Goal: Task Accomplishment & Management: Manage account settings

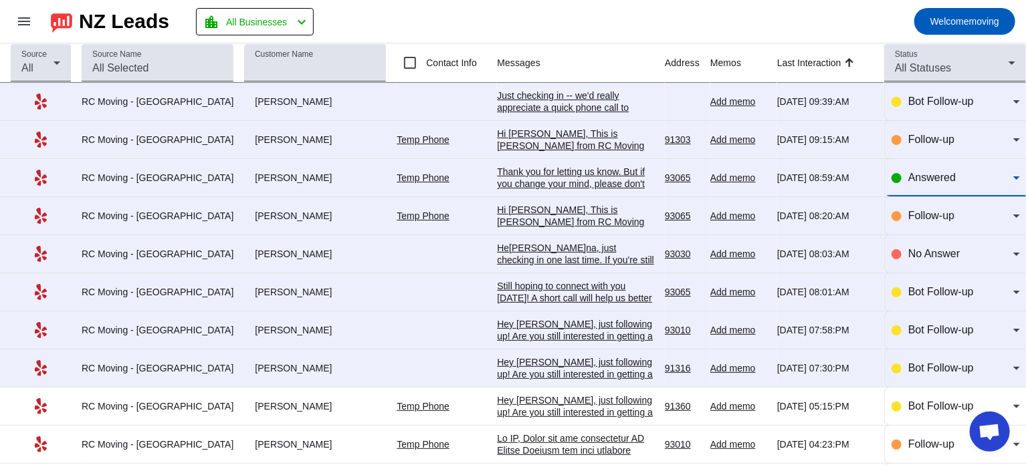
click at [910, 180] on span "Answered" at bounding box center [931, 177] width 47 height 11
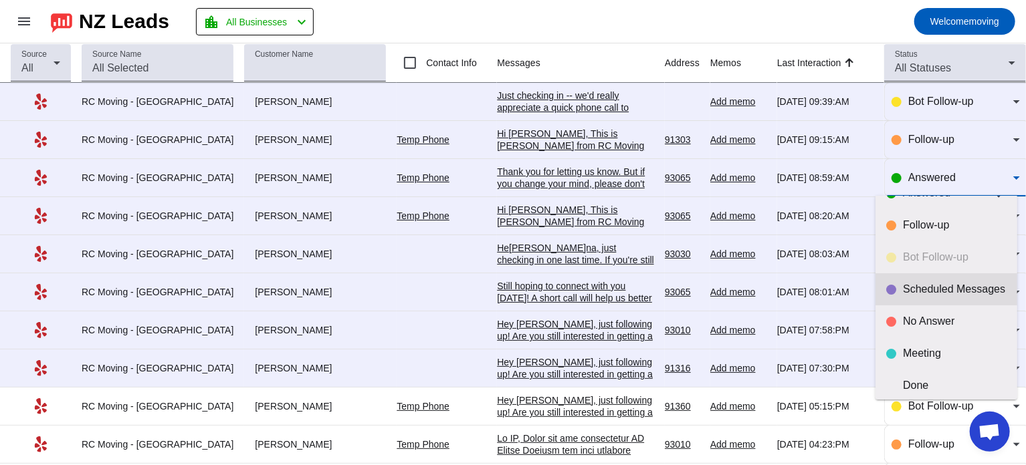
scroll to position [31, 0]
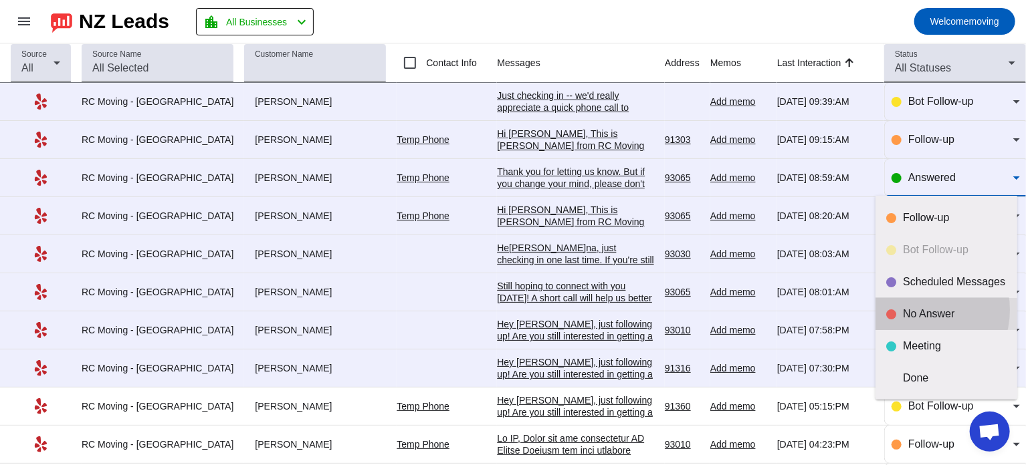
click at [918, 310] on div "No Answer" at bounding box center [955, 314] width 104 height 13
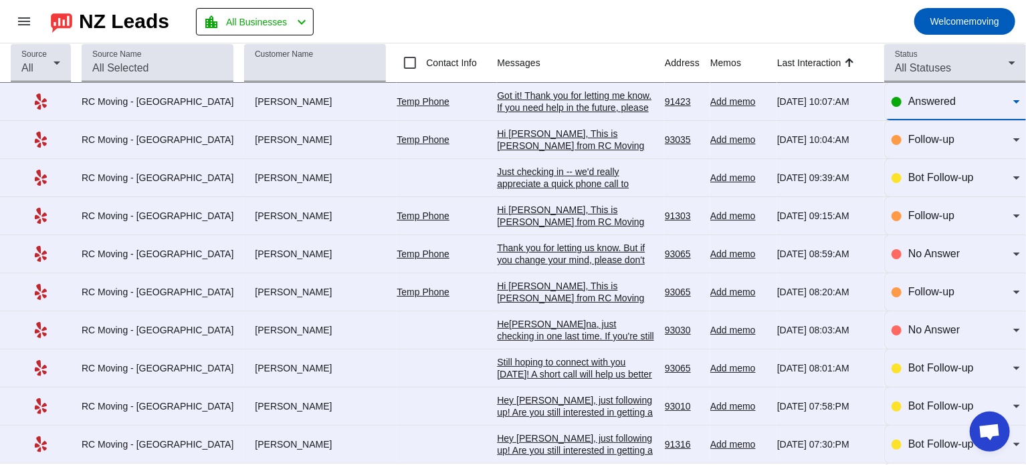
click at [927, 102] on span "Answered" at bounding box center [931, 101] width 47 height 11
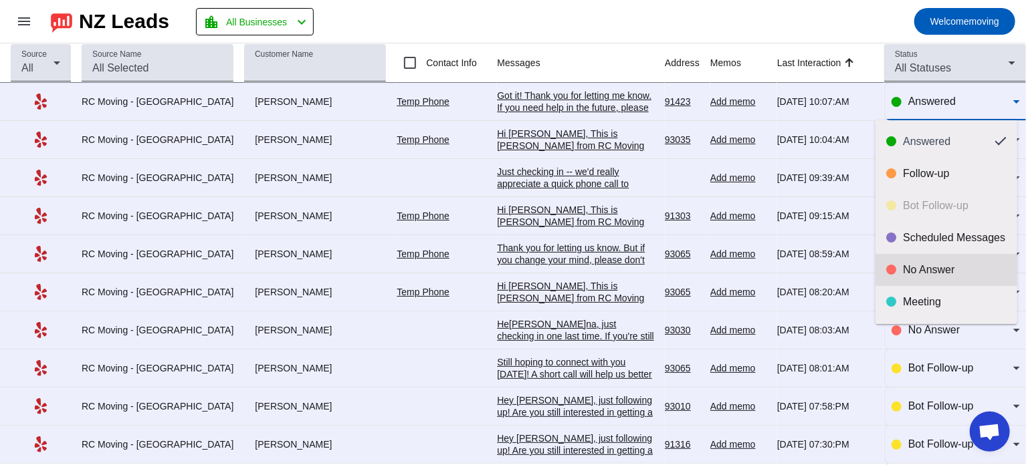
click at [903, 267] on div "No Answer" at bounding box center [955, 269] width 104 height 13
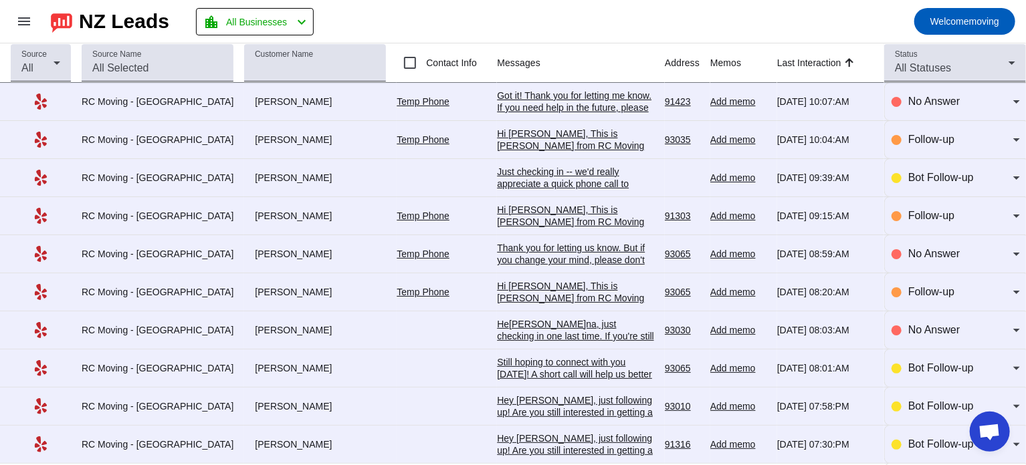
drag, startPoint x: 548, startPoint y: 25, endPoint x: 312, endPoint y: -66, distance: 252.9
click at [312, 0] on html "menu NZ Leads location_city All Businesses chevron_left Welcome moving chat Lea…" at bounding box center [513, 232] width 1026 height 465
click at [938, 112] on div "Answered" at bounding box center [955, 101] width 128 height 37
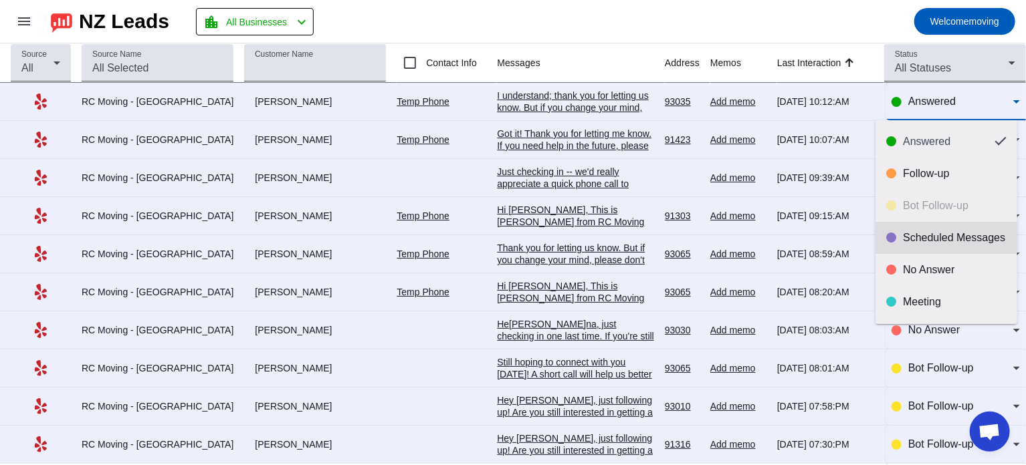
click at [937, 245] on div "Scheduled Messages" at bounding box center [955, 237] width 104 height 13
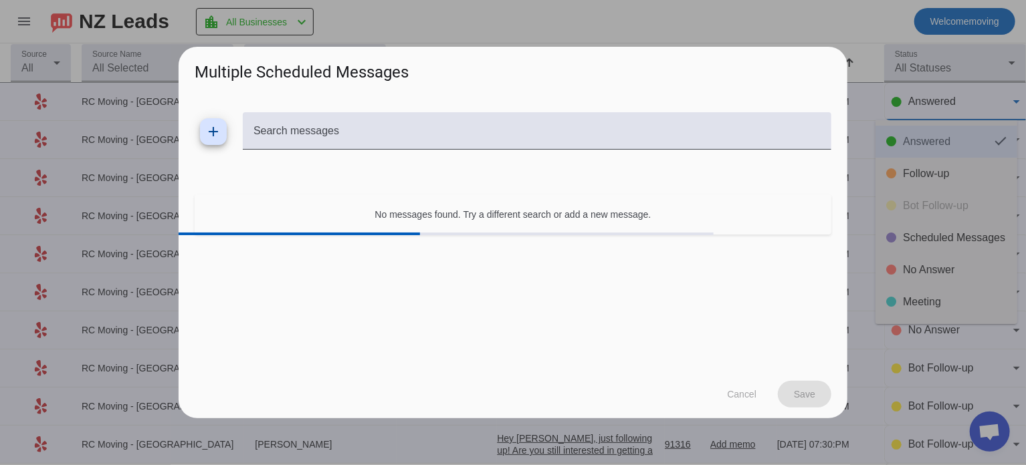
scroll to position [0, 0]
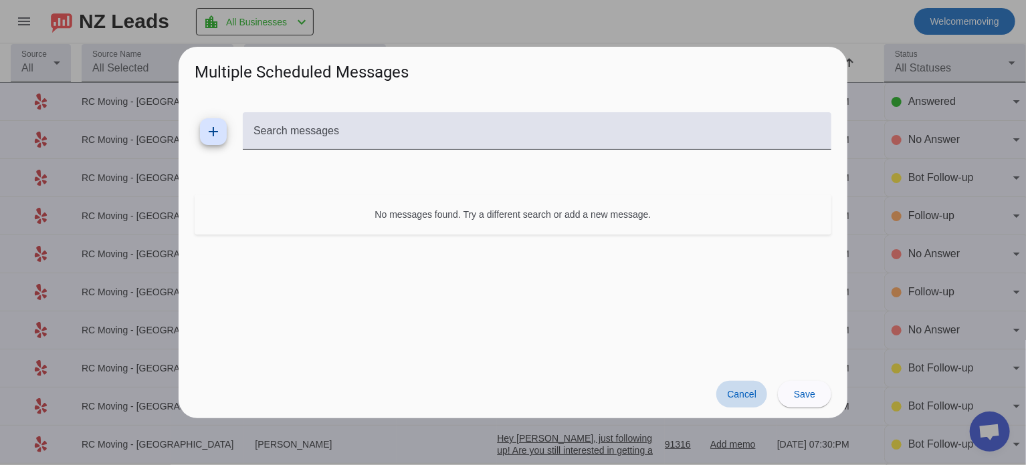
click at [732, 394] on span "Cancel" at bounding box center [741, 394] width 29 height 11
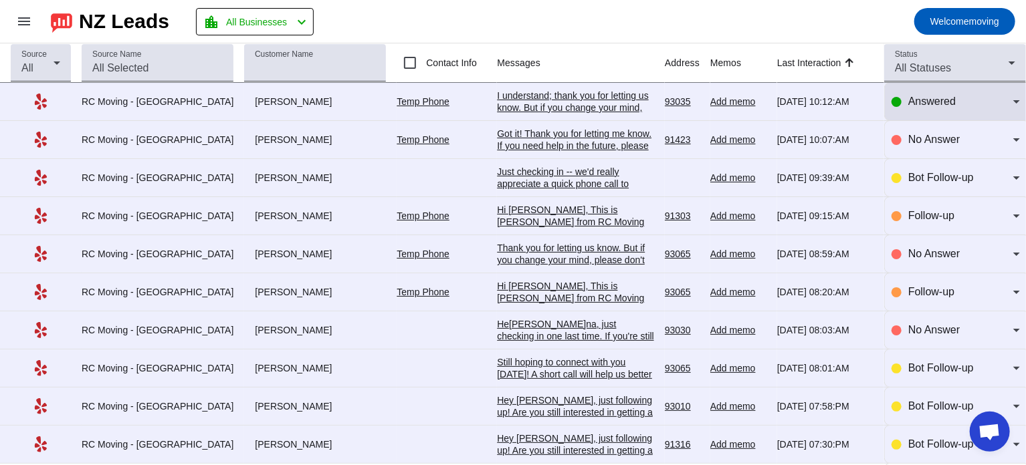
click at [946, 94] on div "Answered" at bounding box center [960, 102] width 105 height 16
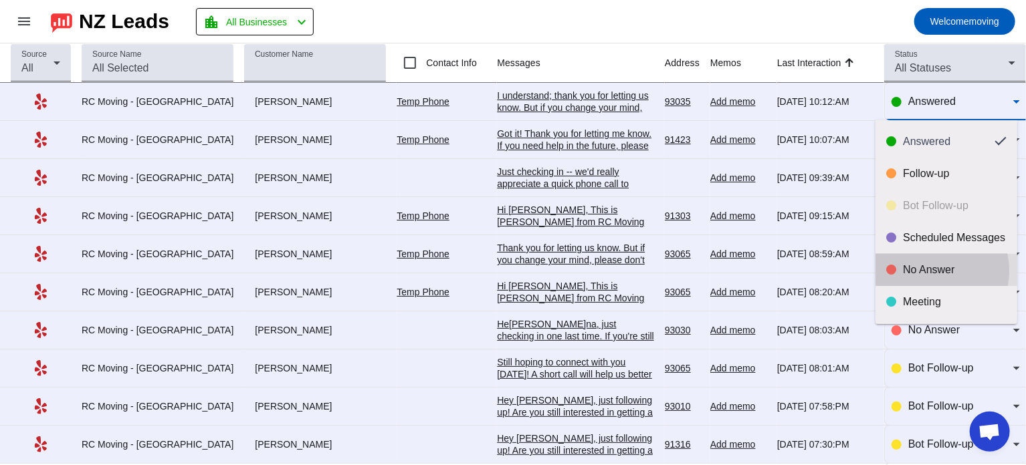
click at [931, 271] on div "No Answer" at bounding box center [955, 269] width 104 height 13
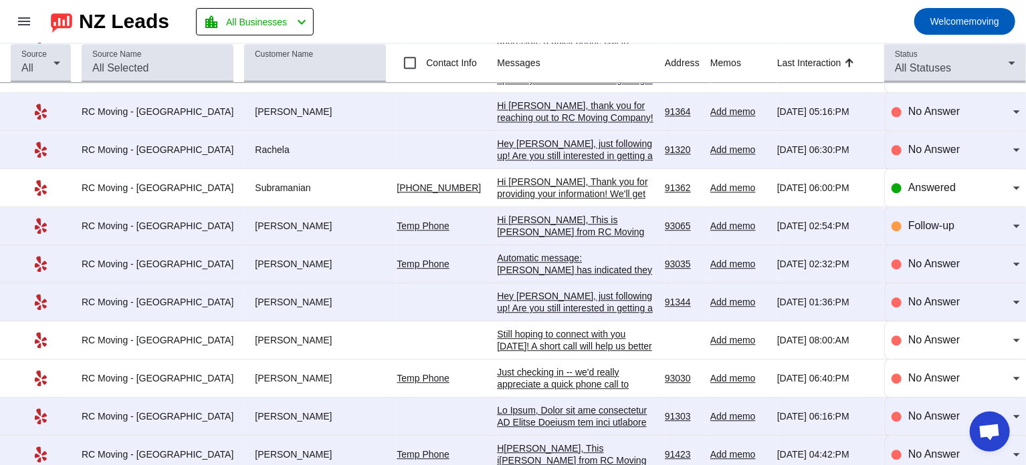
scroll to position [1631, 0]
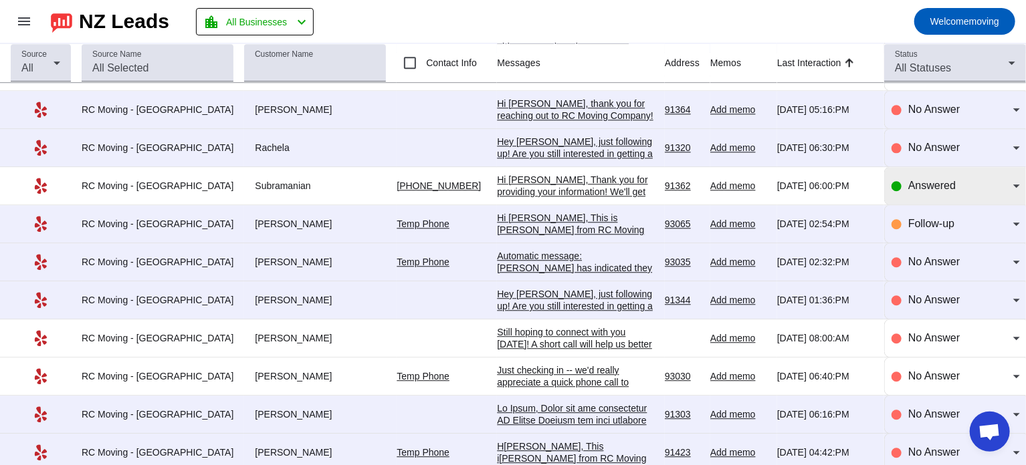
click at [908, 180] on span "Answered" at bounding box center [931, 185] width 47 height 11
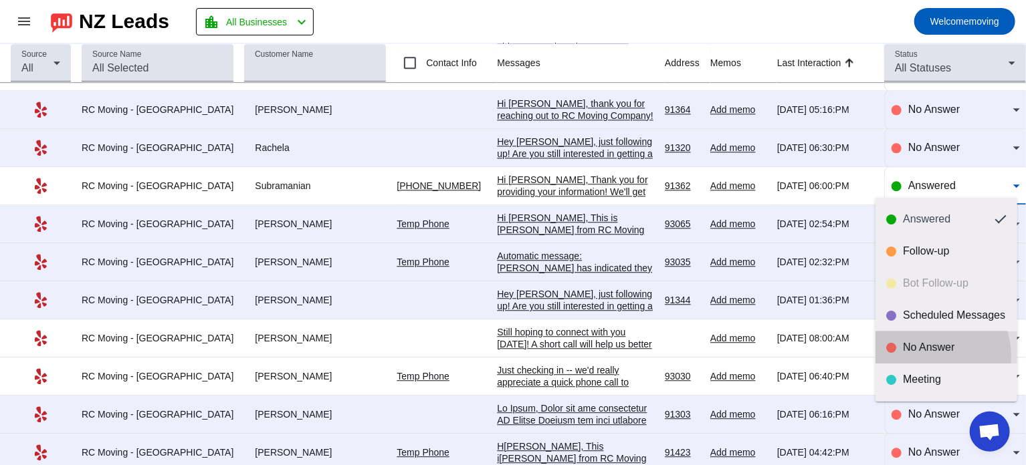
click at [915, 358] on mat-option "No Answer" at bounding box center [946, 348] width 142 height 32
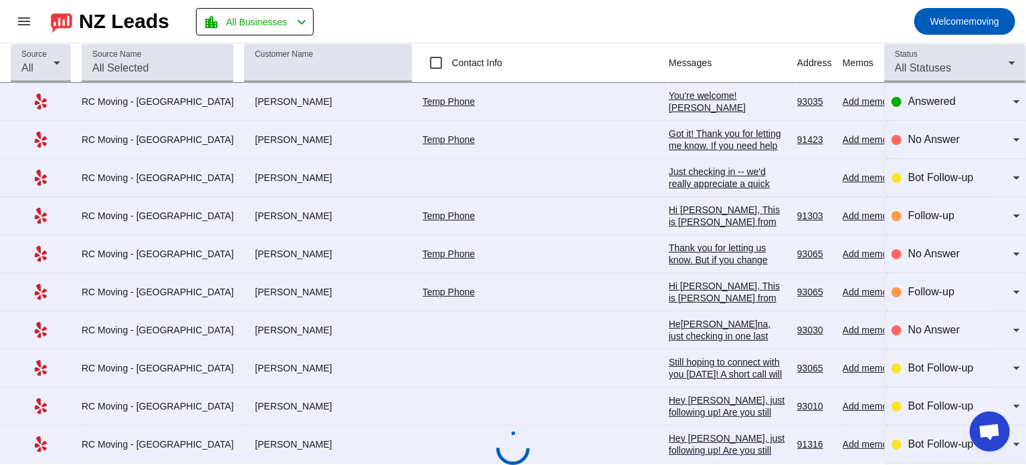
scroll to position [0, 0]
click at [935, 98] on span "Answered" at bounding box center [931, 101] width 47 height 11
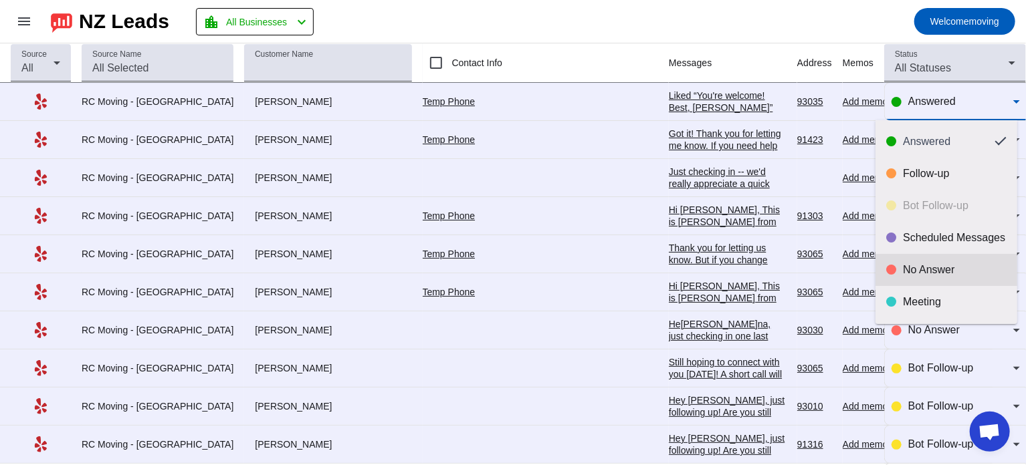
click at [910, 259] on mat-option "No Answer" at bounding box center [946, 270] width 142 height 32
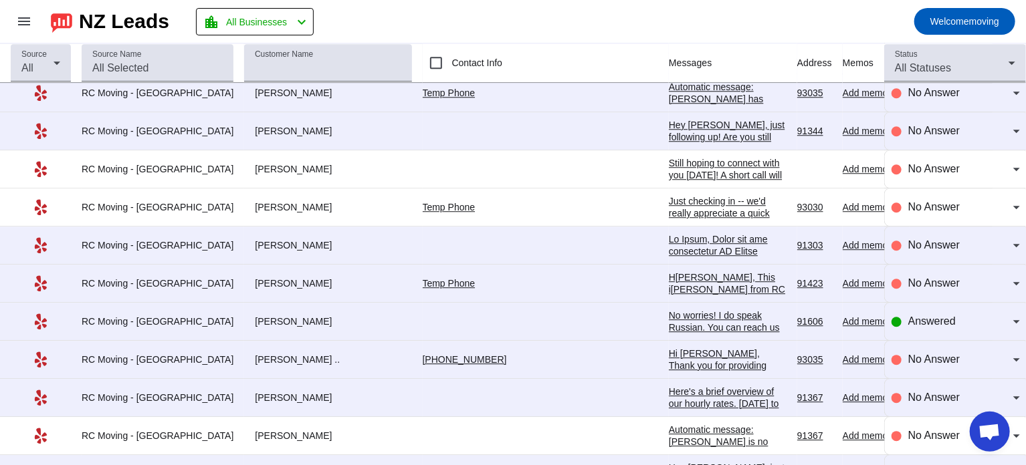
scroll to position [1801, 0]
click at [911, 314] on span "Answered" at bounding box center [931, 319] width 47 height 11
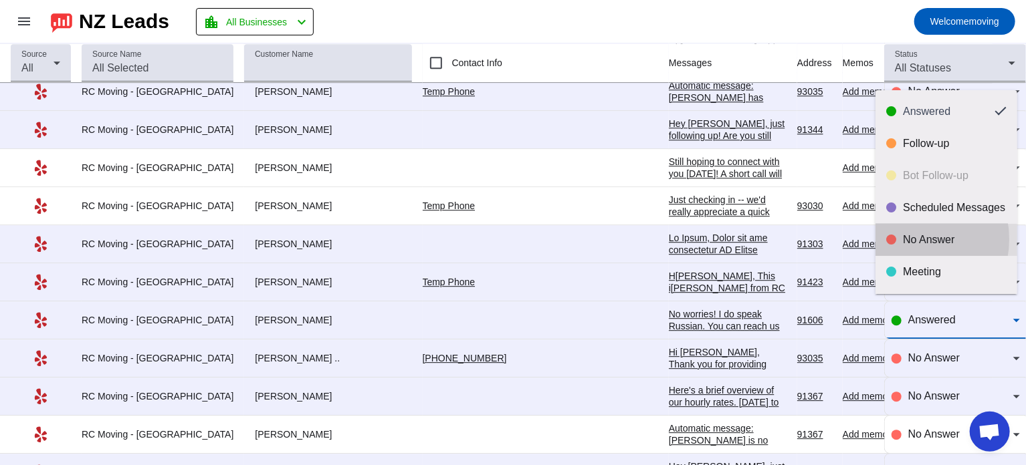
click at [911, 239] on div "No Answer" at bounding box center [955, 239] width 104 height 13
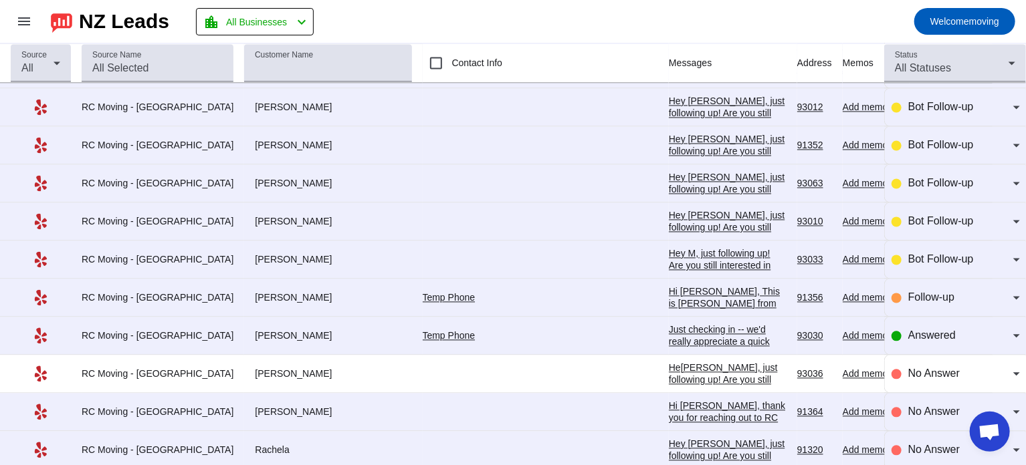
scroll to position [1336, 0]
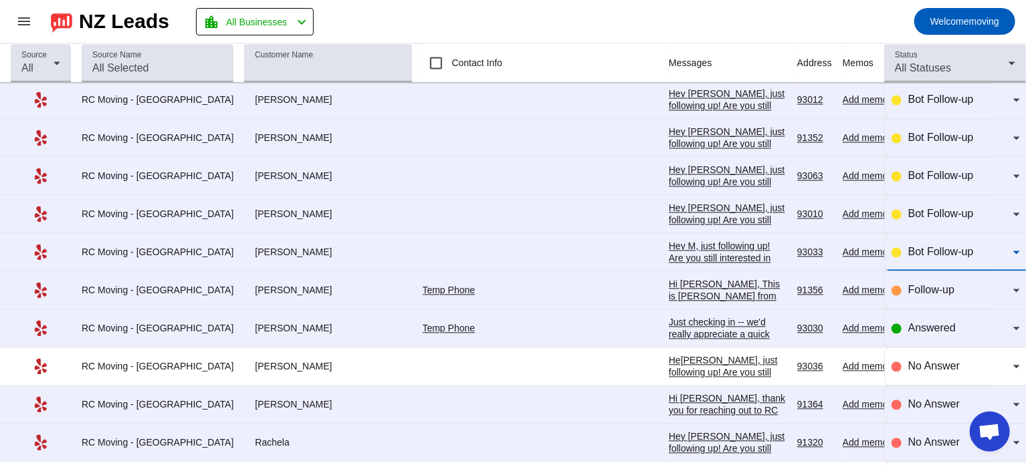
click at [961, 252] on span "Bot Follow-up" at bounding box center [941, 251] width 66 height 11
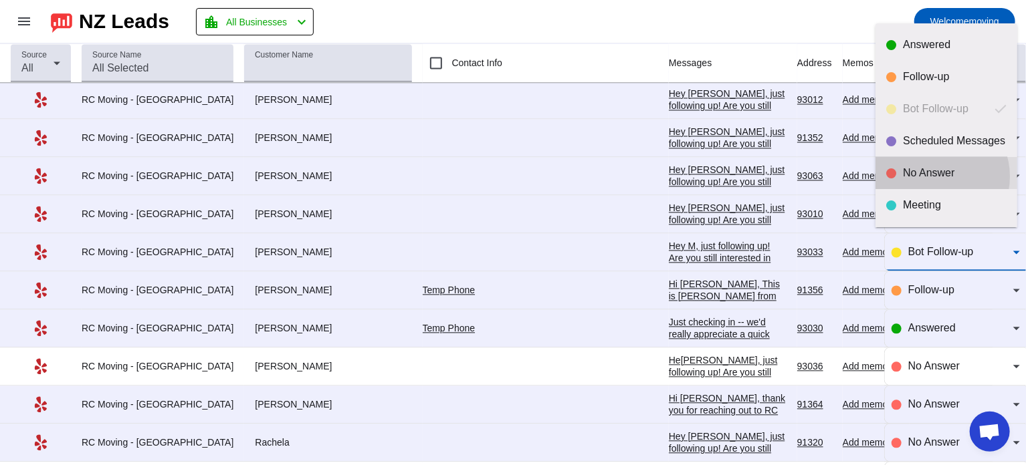
click at [933, 177] on div "No Answer" at bounding box center [955, 172] width 104 height 13
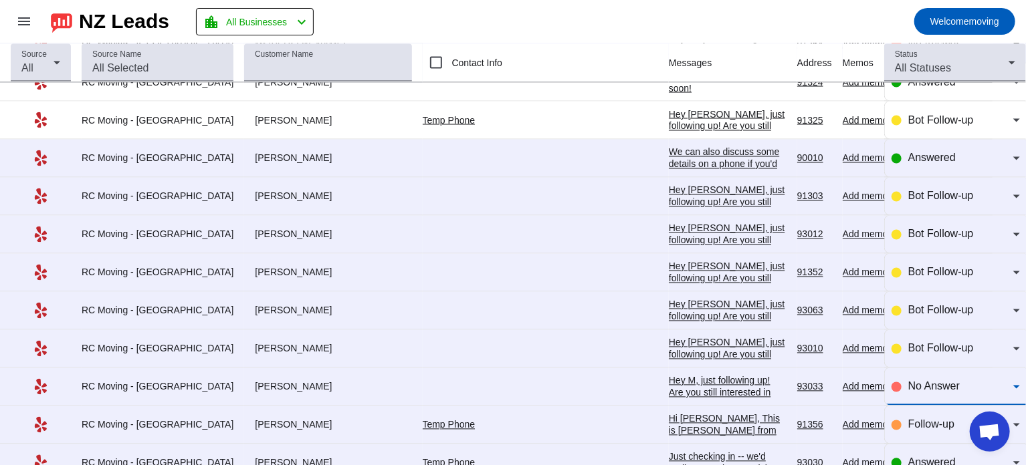
scroll to position [1204, 0]
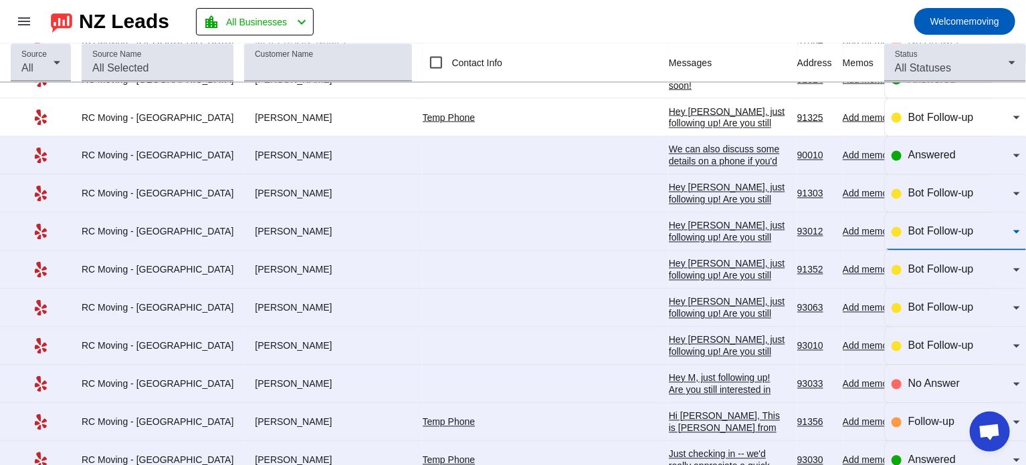
click at [917, 231] on span "Bot Follow-up" at bounding box center [941, 231] width 66 height 11
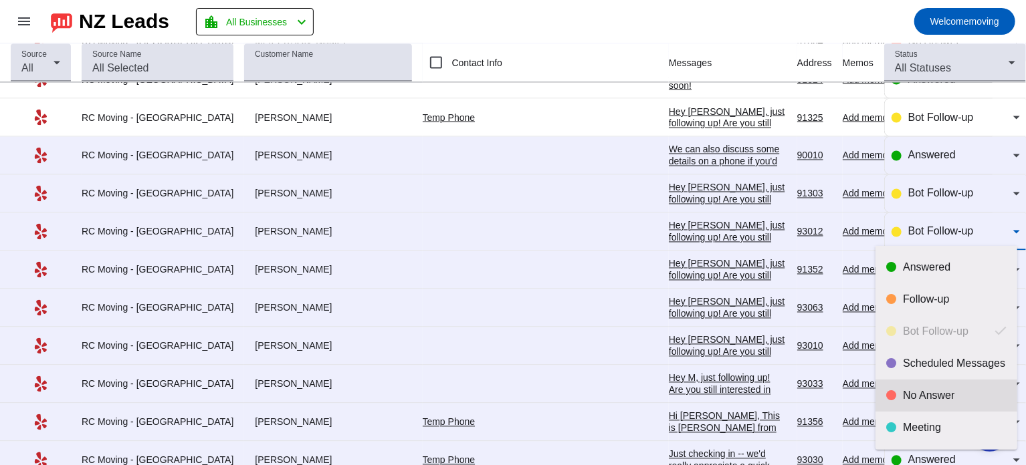
click at [910, 392] on div "No Answer" at bounding box center [955, 395] width 104 height 13
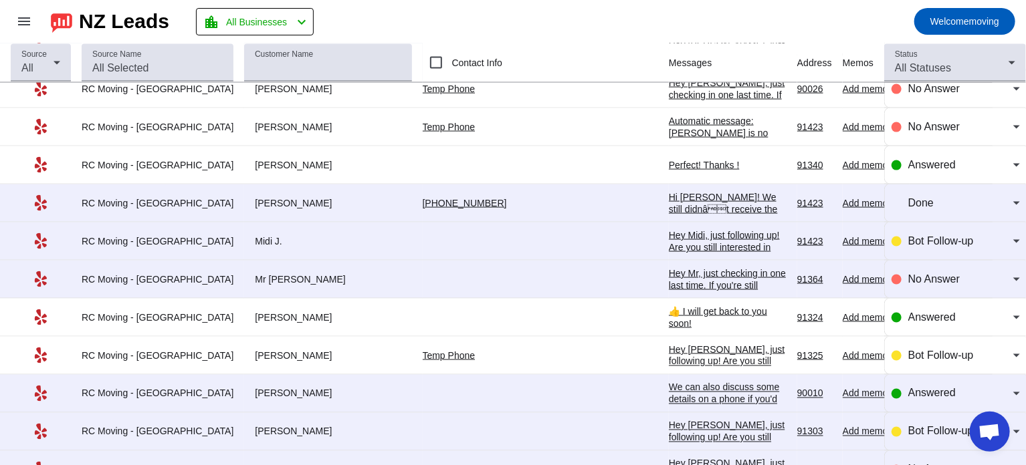
scroll to position [968, 0]
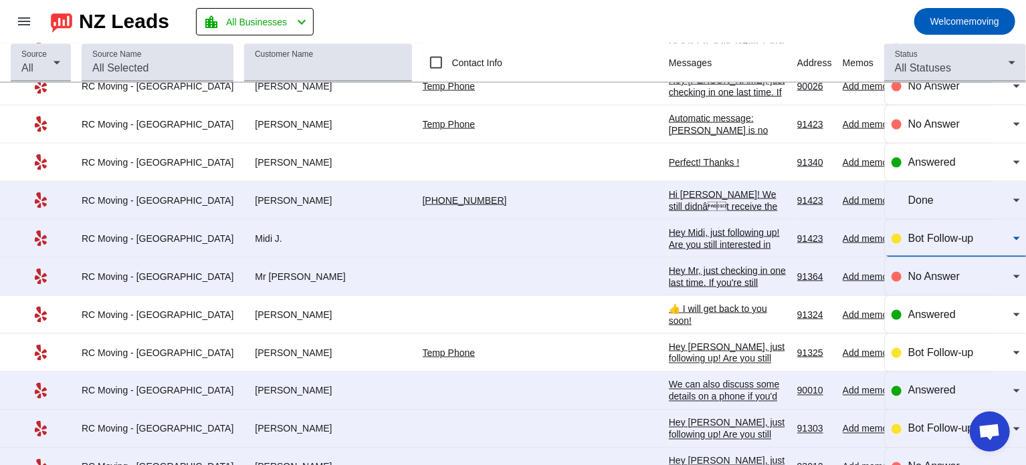
click at [922, 235] on span "Bot Follow-up" at bounding box center [941, 238] width 66 height 11
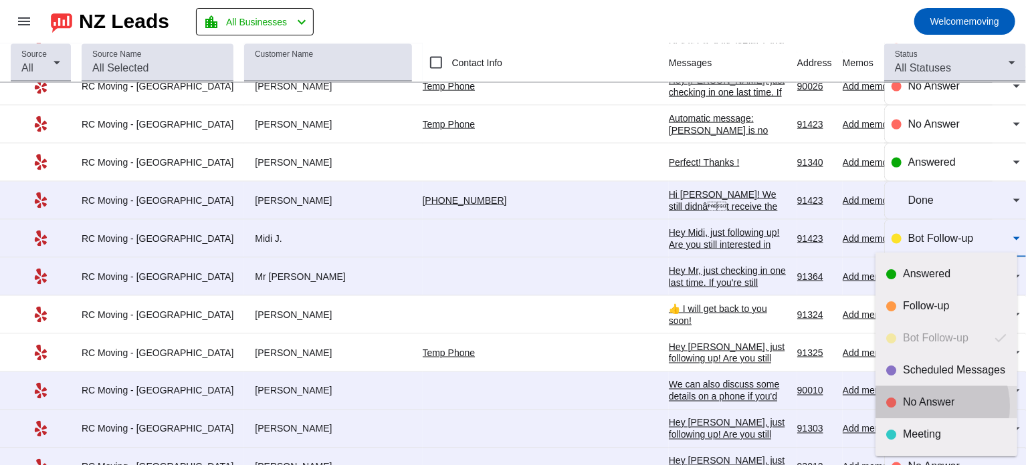
click at [925, 407] on div "No Answer" at bounding box center [955, 402] width 104 height 13
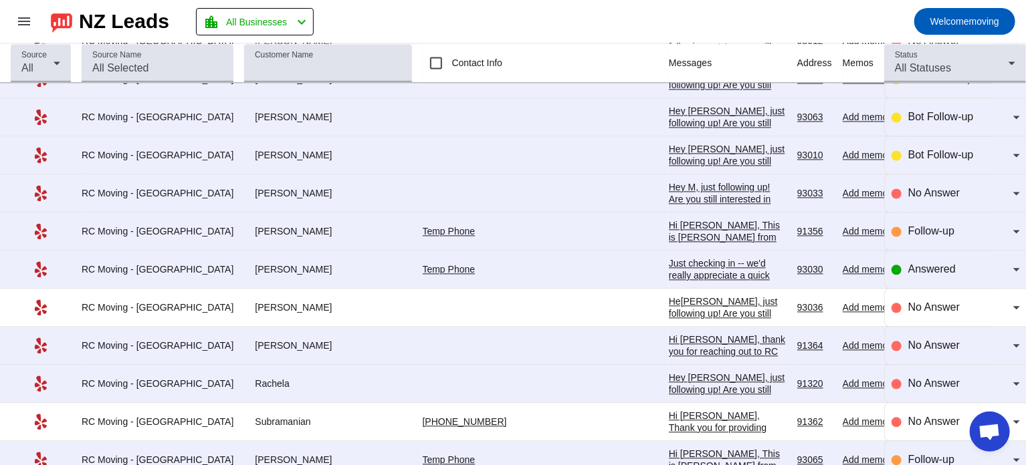
scroll to position [1393, 0]
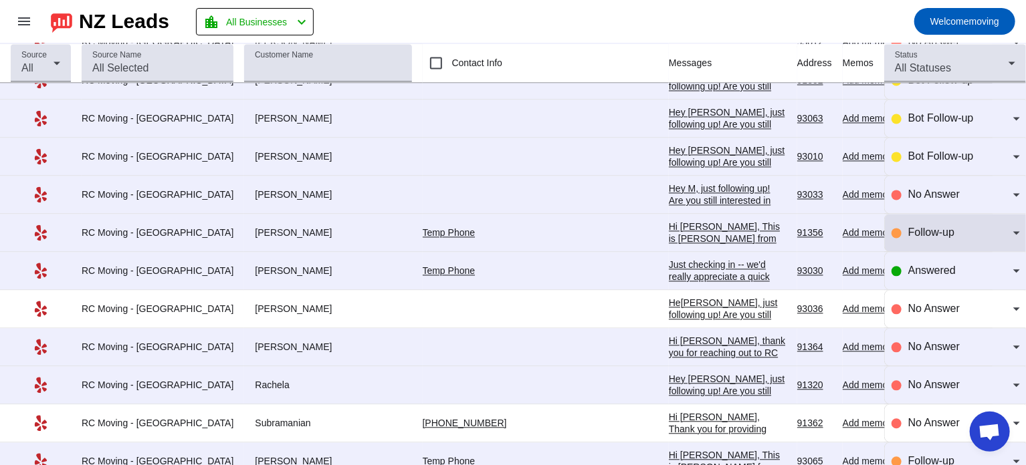
click at [891, 234] on div "Follow-up" at bounding box center [955, 233] width 128 height 16
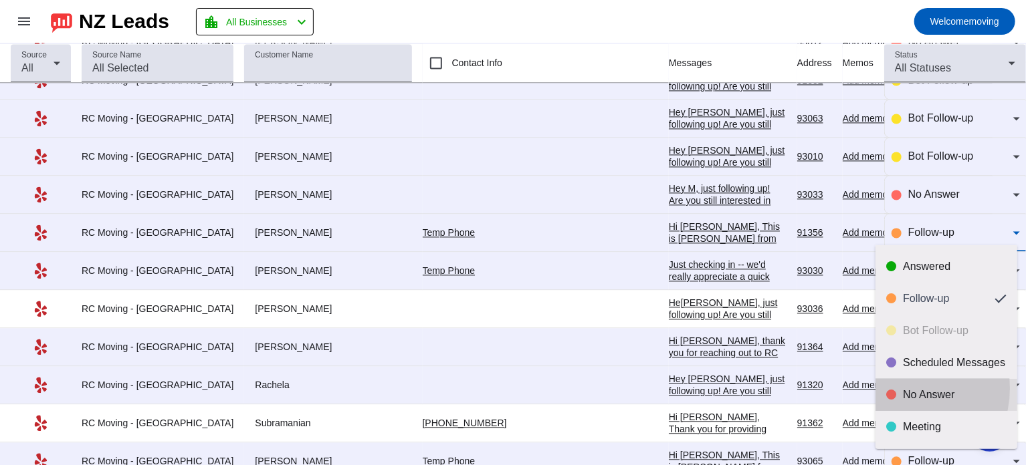
click at [898, 388] on div "No Answer" at bounding box center [946, 394] width 120 height 13
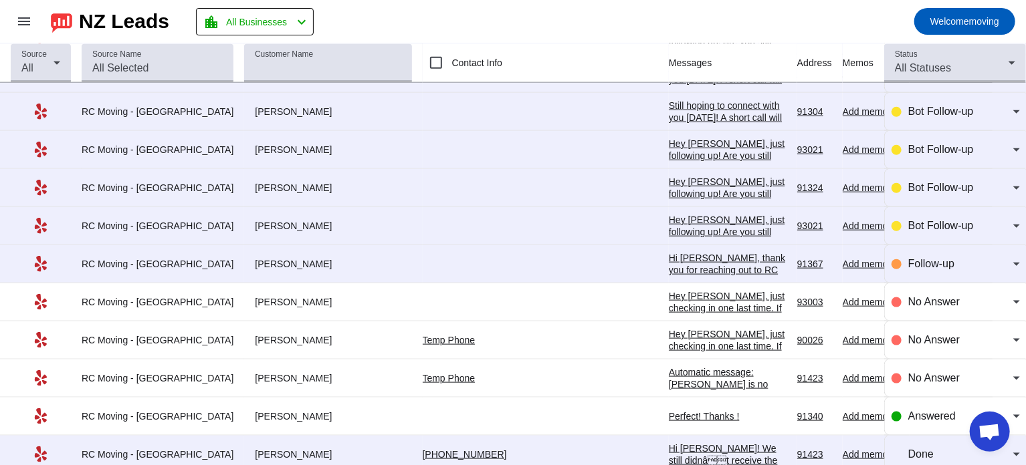
scroll to position [714, 0]
click at [897, 223] on div "Bot Follow-up" at bounding box center [955, 226] width 128 height 16
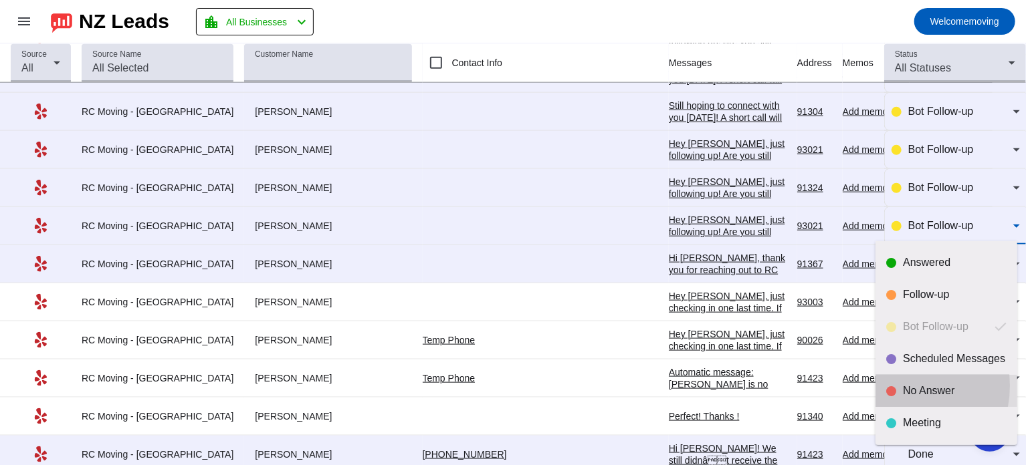
click at [893, 386] on div at bounding box center [891, 391] width 10 height 10
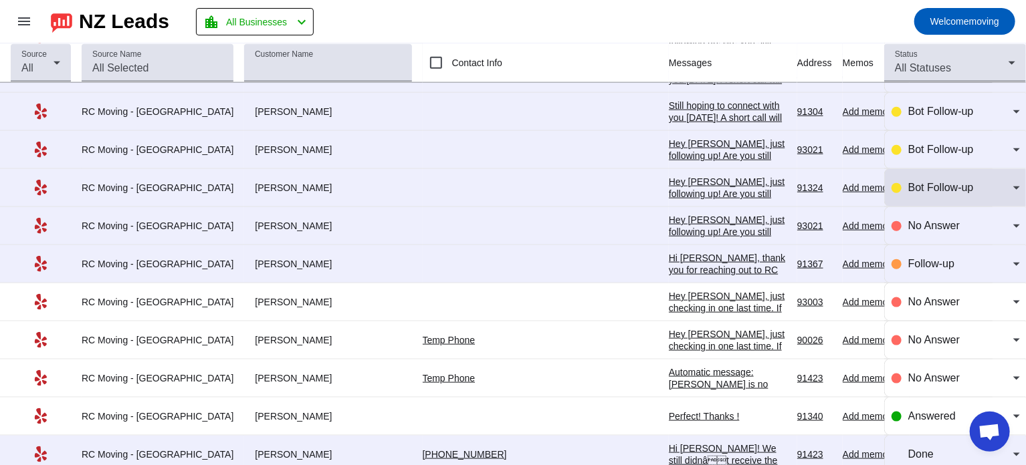
click at [931, 175] on div "Bot Follow-up" at bounding box center [955, 187] width 128 height 37
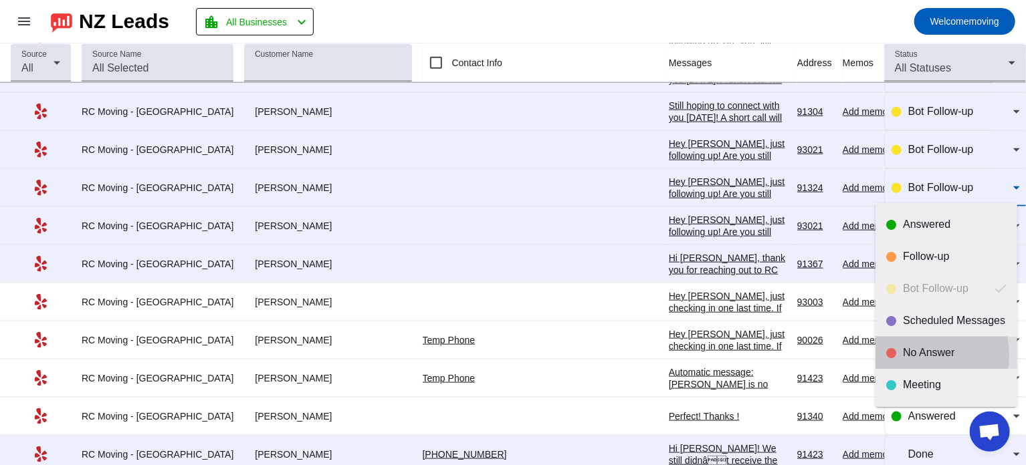
click at [912, 355] on div "No Answer" at bounding box center [955, 352] width 104 height 13
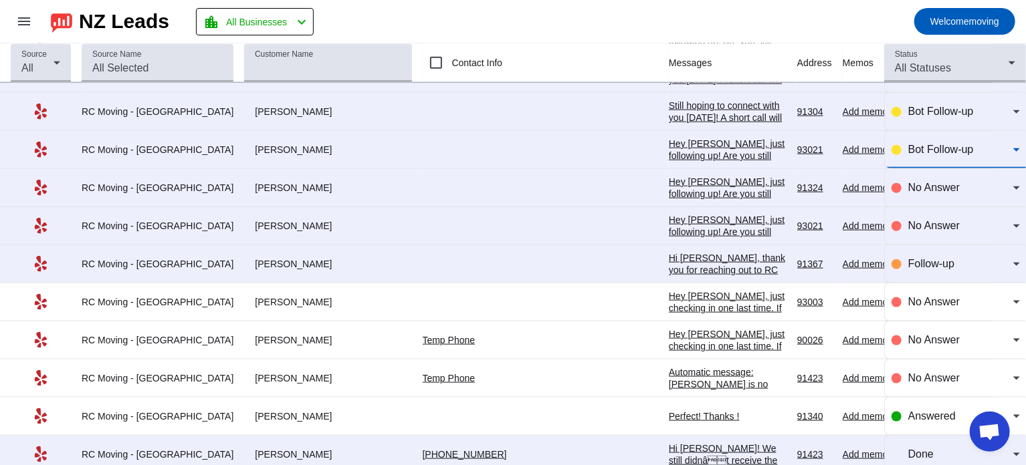
click at [908, 146] on span "Bot Follow-up" at bounding box center [941, 149] width 66 height 11
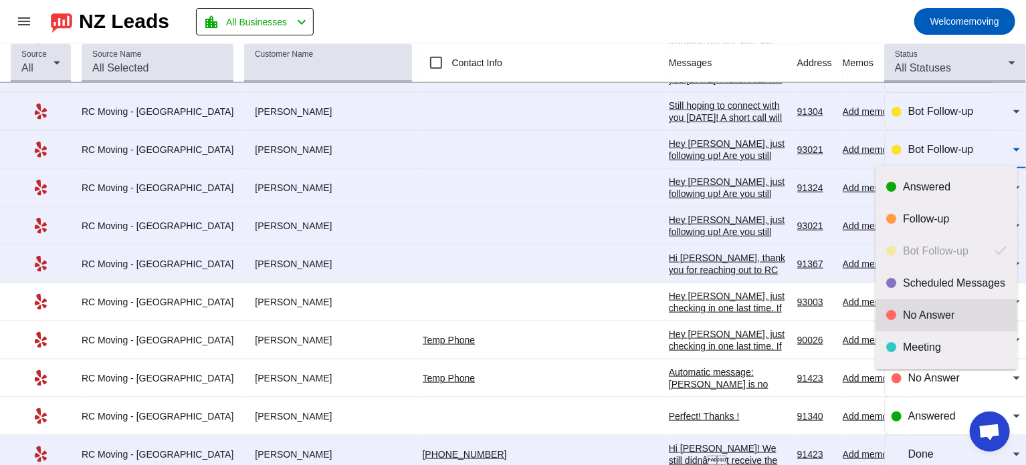
click at [894, 306] on mat-option "No Answer" at bounding box center [946, 316] width 142 height 32
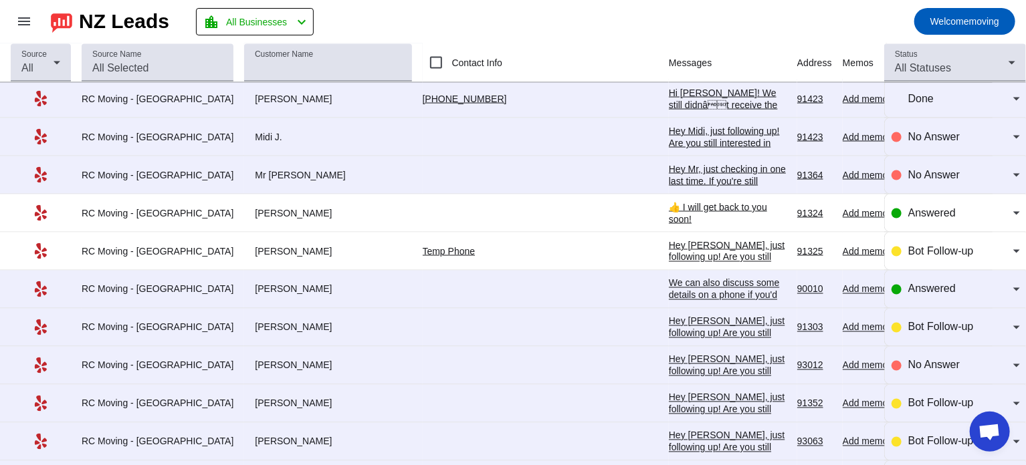
scroll to position [1074, 0]
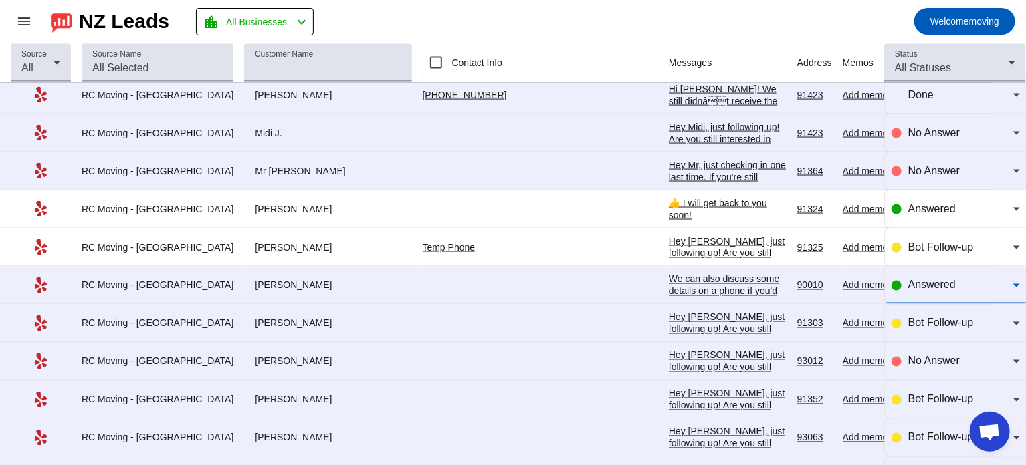
click at [929, 284] on span "Answered" at bounding box center [931, 284] width 47 height 11
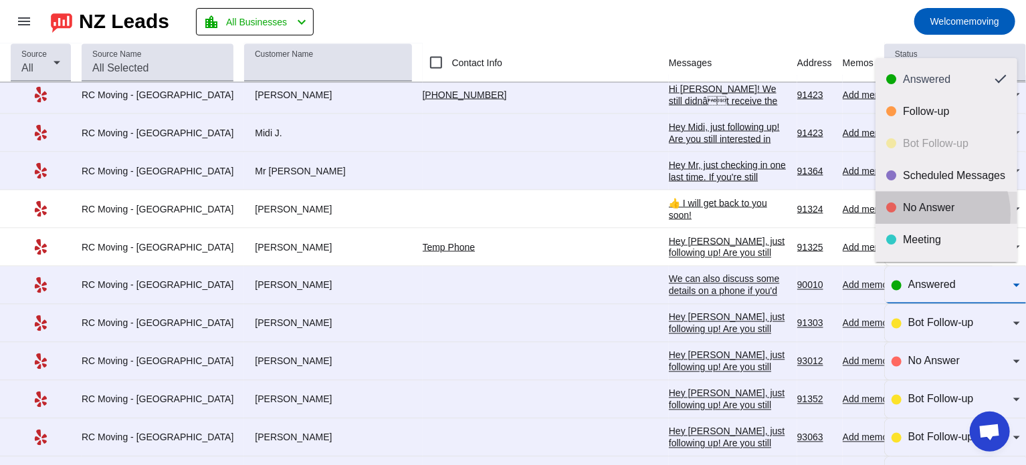
click at [919, 215] on mat-option "No Answer" at bounding box center [946, 208] width 142 height 32
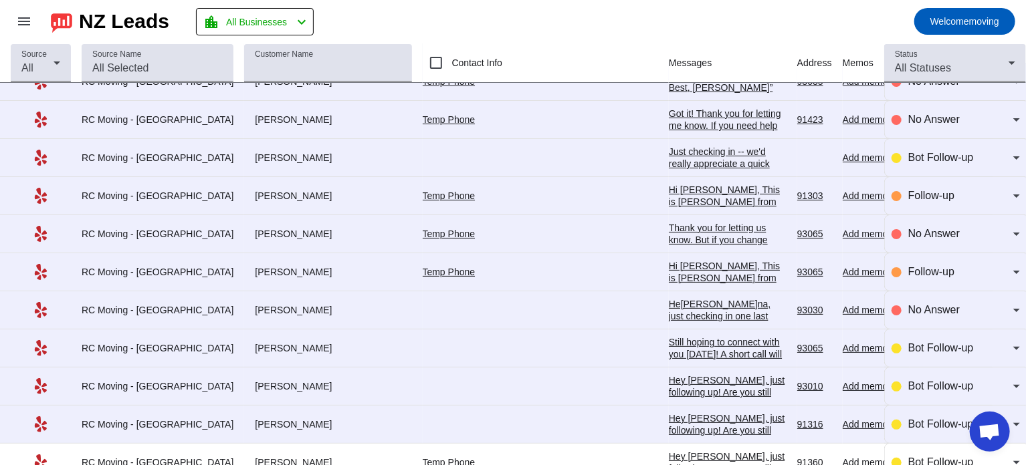
scroll to position [0, 0]
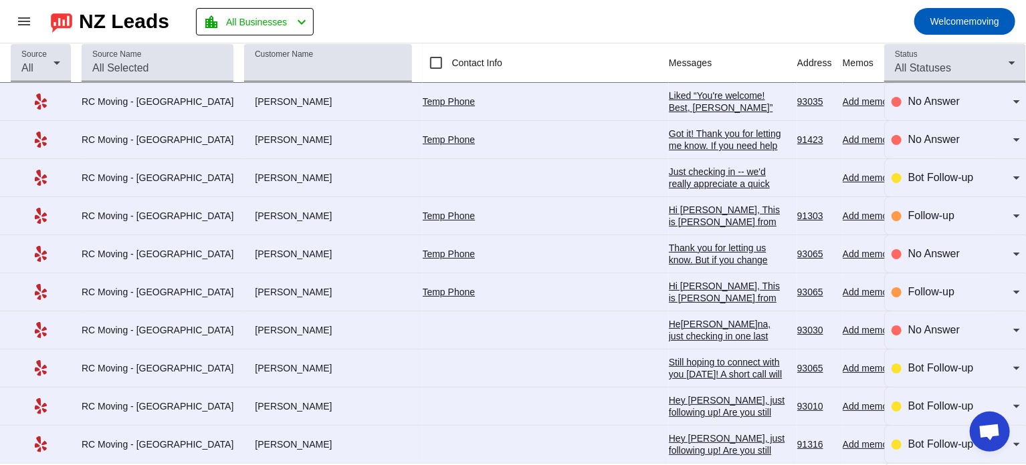
click at [502, 10] on mat-toolbar-row "menu NZ Leads location_city All Businesses chevron_left Welcome moving" at bounding box center [513, 21] width 1026 height 43
